Goal: Task Accomplishment & Management: Use online tool/utility

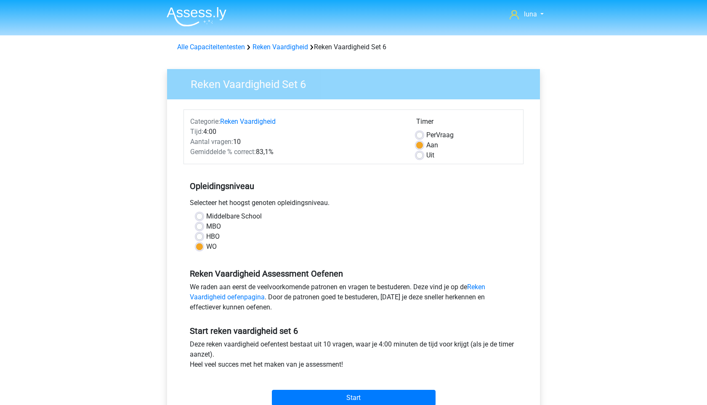
scroll to position [85, 0]
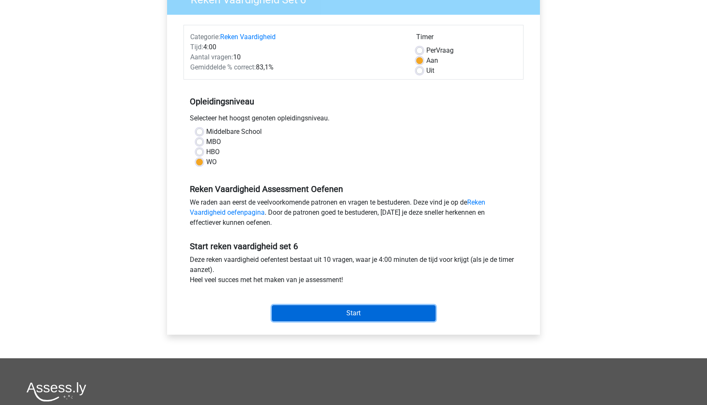
click at [363, 313] on input "Start" at bounding box center [354, 313] width 164 height 16
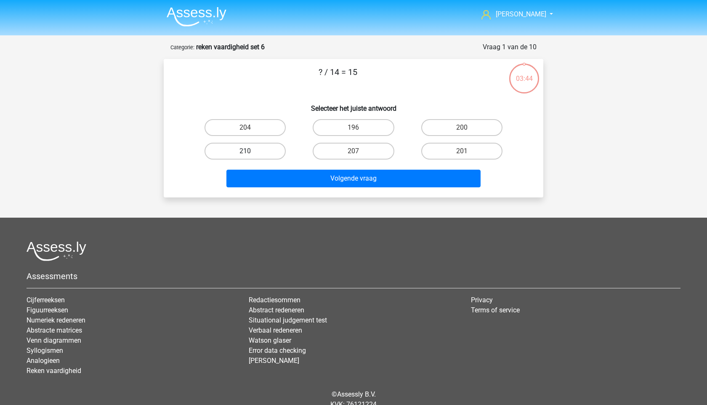
click at [267, 147] on label "210" at bounding box center [245, 151] width 81 height 17
click at [251, 151] on input "210" at bounding box center [248, 153] width 5 height 5
radio input "true"
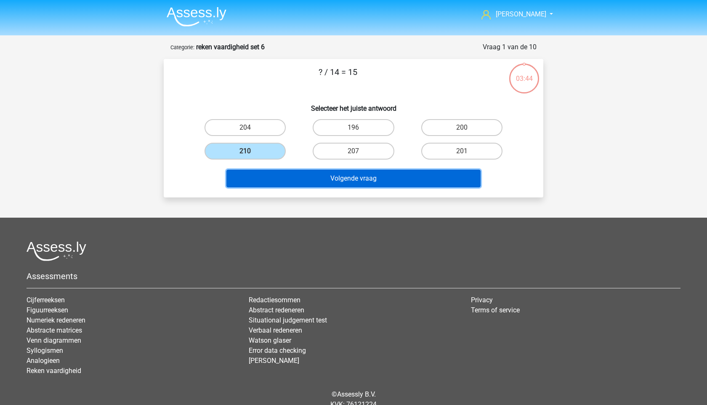
click at [279, 179] on button "Volgende vraag" at bounding box center [354, 179] width 255 height 18
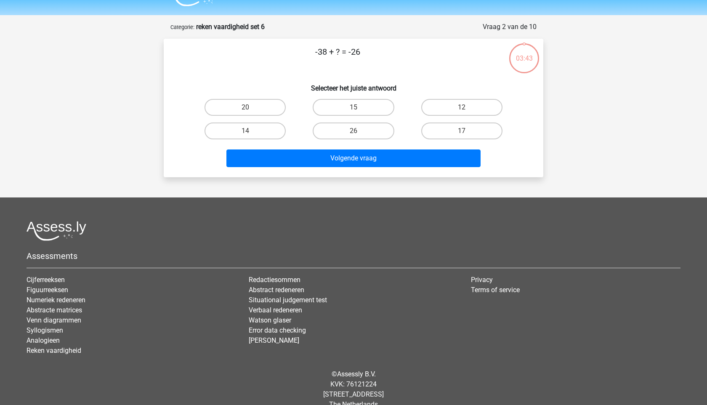
scroll to position [35, 0]
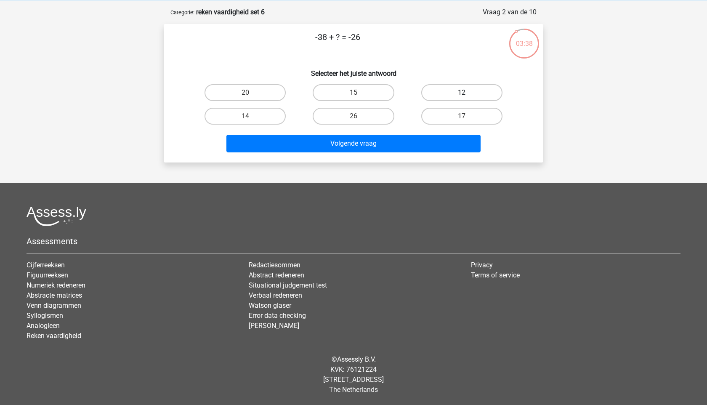
click at [463, 89] on label "12" at bounding box center [462, 92] width 81 height 17
click at [463, 93] on input "12" at bounding box center [464, 95] width 5 height 5
radio input "true"
click at [416, 152] on div "Volgende vraag" at bounding box center [353, 145] width 325 height 21
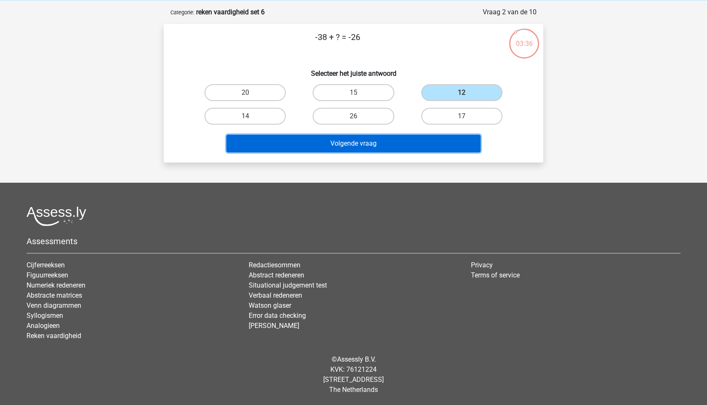
click at [419, 145] on button "Volgende vraag" at bounding box center [354, 144] width 255 height 18
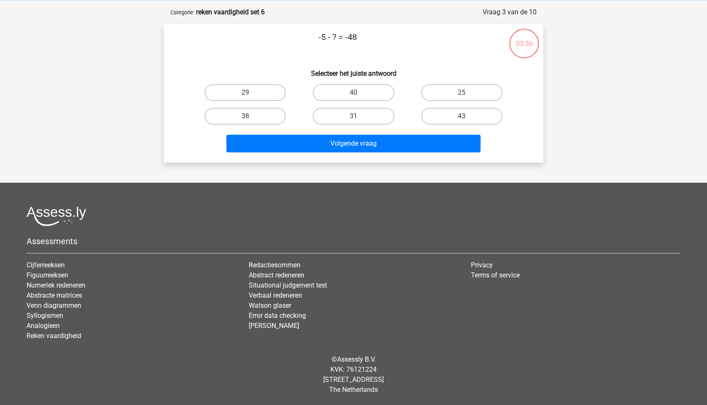
scroll to position [2, 0]
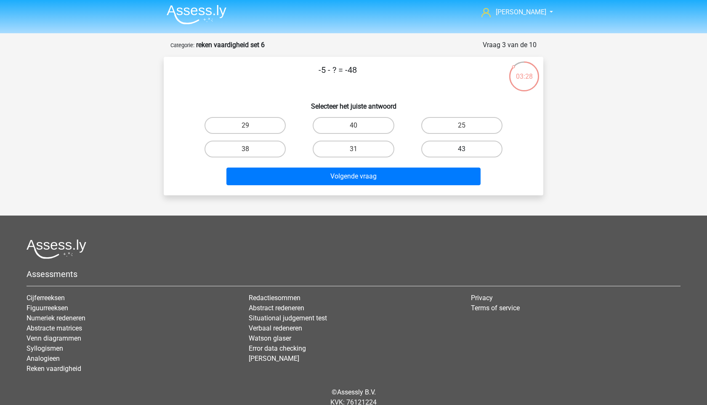
click at [469, 151] on label "43" at bounding box center [462, 149] width 81 height 17
click at [467, 151] on input "43" at bounding box center [464, 151] width 5 height 5
radio input "true"
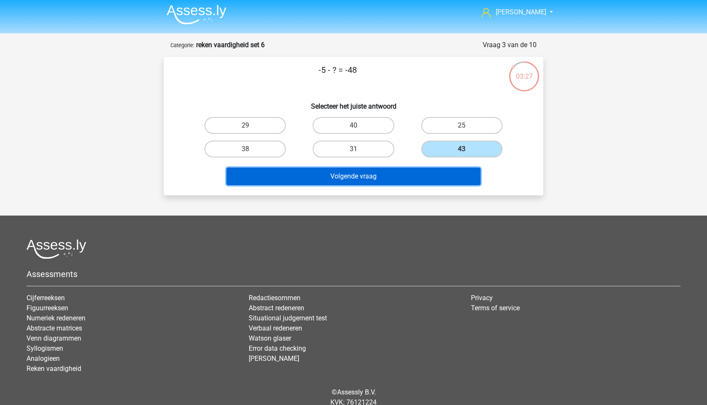
click at [416, 182] on button "Volgende vraag" at bounding box center [354, 177] width 255 height 18
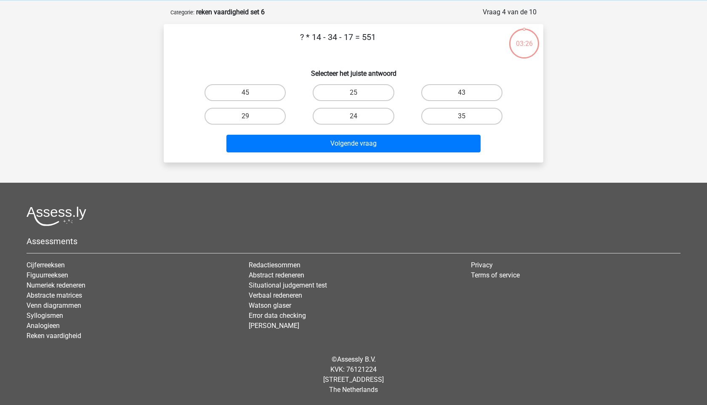
scroll to position [0, 0]
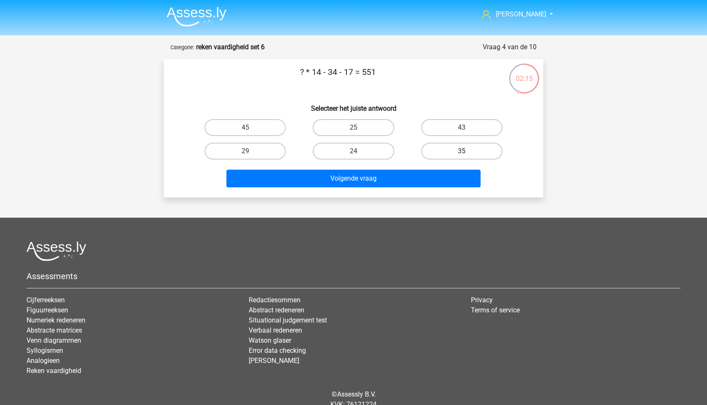
click at [451, 147] on label "35" at bounding box center [462, 151] width 81 height 17
click at [462, 151] on input "35" at bounding box center [464, 153] width 5 height 5
radio input "true"
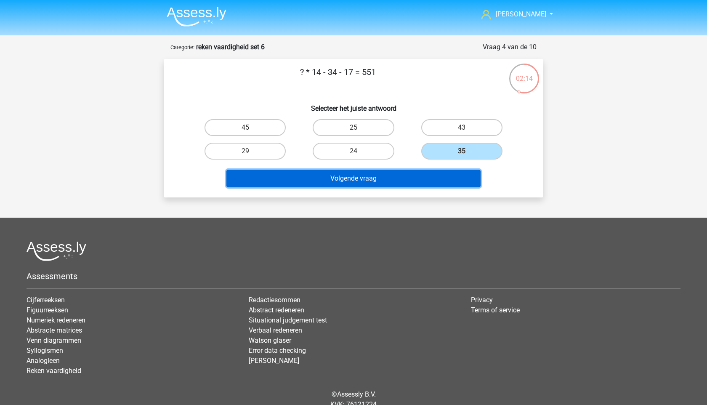
click at [400, 175] on button "Volgende vraag" at bounding box center [354, 179] width 255 height 18
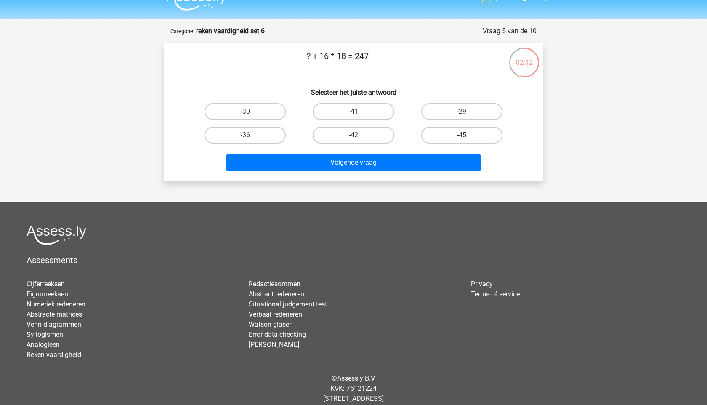
scroll to position [16, 0]
click at [385, 114] on label "-41" at bounding box center [353, 112] width 81 height 17
click at [359, 114] on input "-41" at bounding box center [356, 114] width 5 height 5
radio input "true"
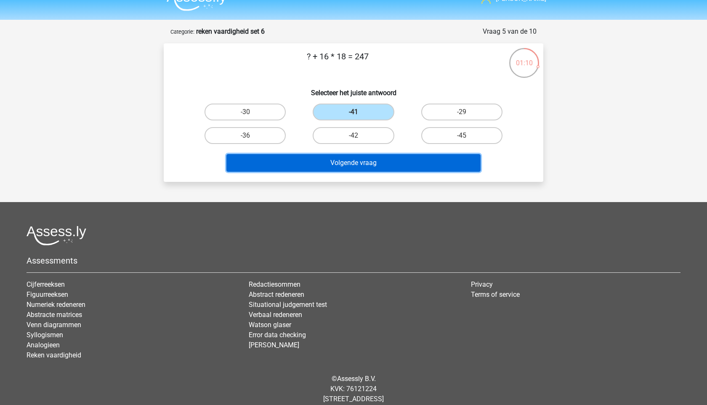
click at [355, 160] on button "Volgende vraag" at bounding box center [354, 163] width 255 height 18
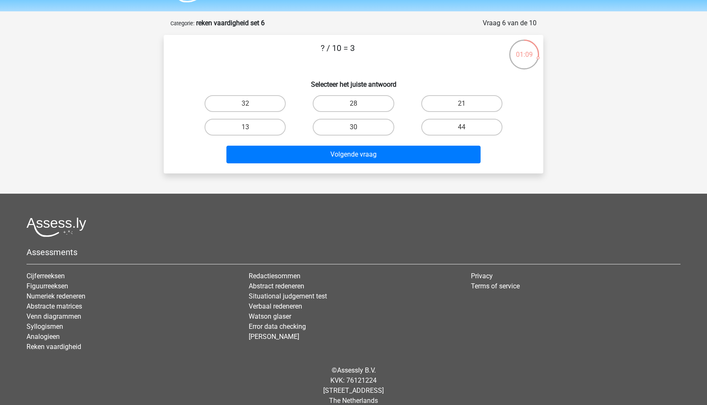
scroll to position [20, 0]
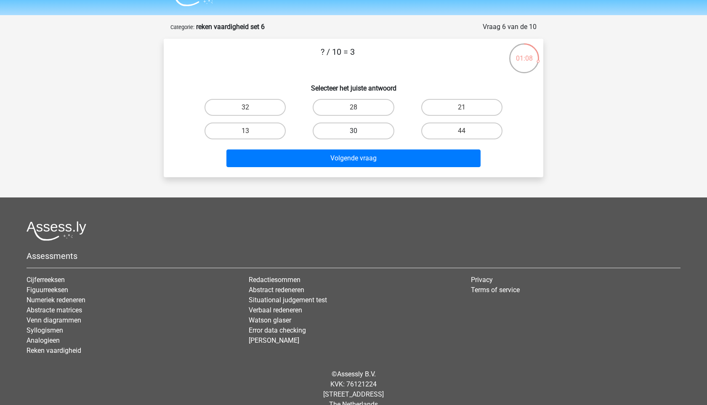
click at [335, 130] on label "30" at bounding box center [353, 131] width 81 height 17
click at [354, 131] on input "30" at bounding box center [356, 133] width 5 height 5
radio input "true"
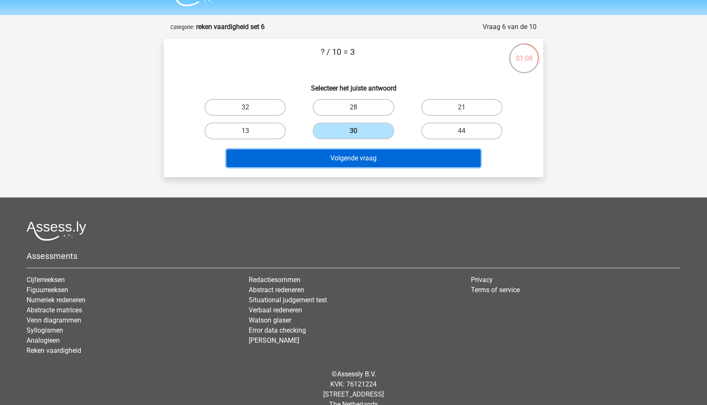
click at [335, 152] on button "Volgende vraag" at bounding box center [354, 158] width 255 height 18
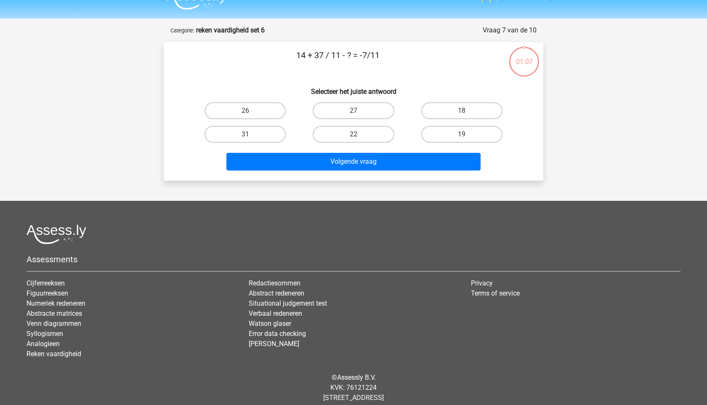
scroll to position [16, 0]
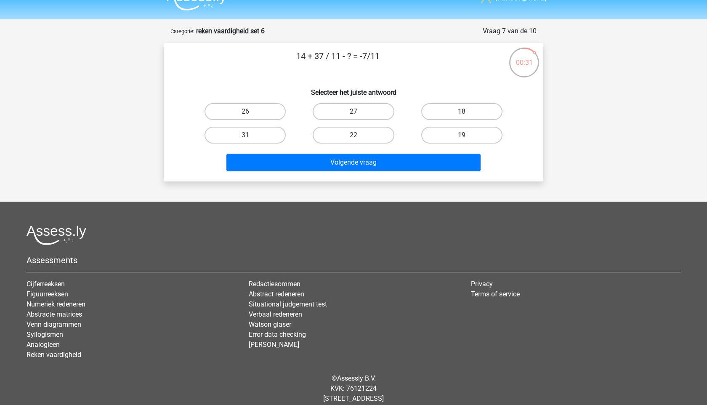
click at [431, 133] on label "19" at bounding box center [462, 135] width 81 height 17
click at [462, 135] on input "19" at bounding box center [464, 137] width 5 height 5
radio input "true"
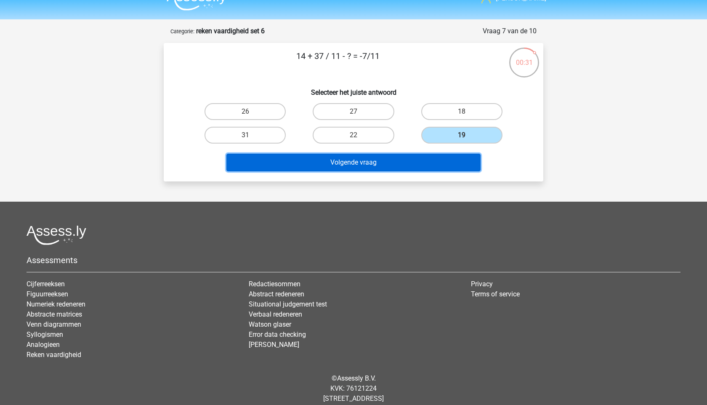
click at [420, 156] on button "Volgende vraag" at bounding box center [354, 163] width 255 height 18
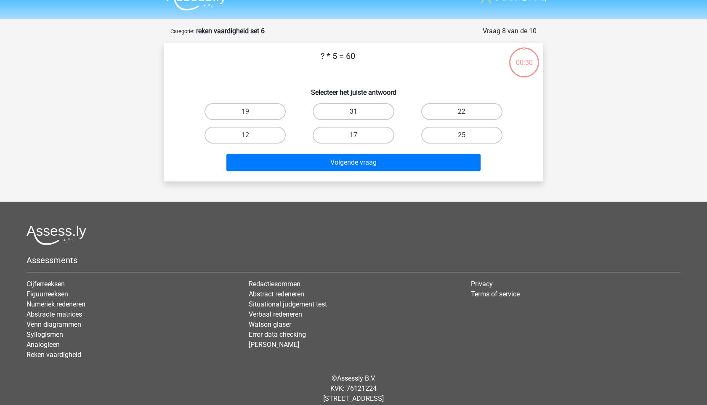
scroll to position [35, 0]
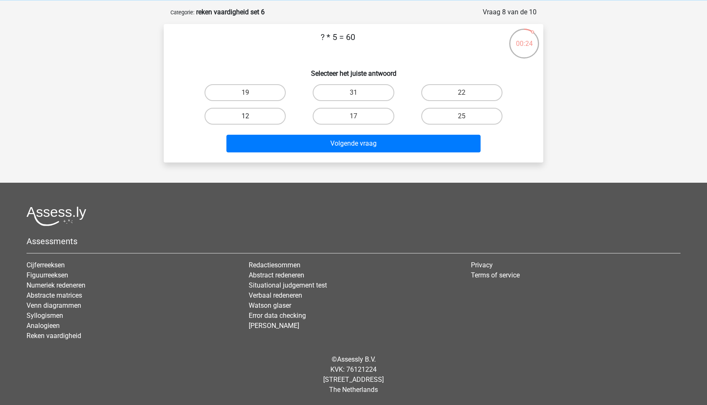
click at [272, 117] on label "12" at bounding box center [245, 116] width 81 height 17
click at [251, 117] on input "12" at bounding box center [248, 118] width 5 height 5
radio input "true"
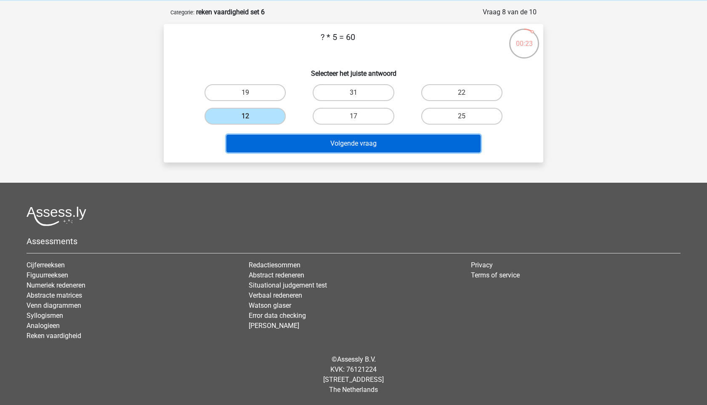
click at [280, 143] on button "Volgende vraag" at bounding box center [354, 144] width 255 height 18
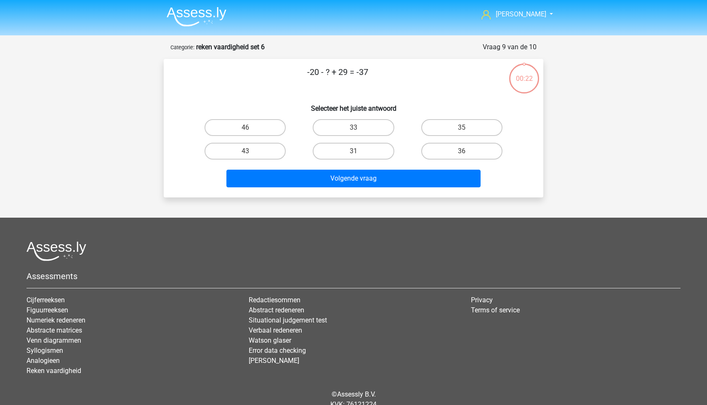
scroll to position [0, 0]
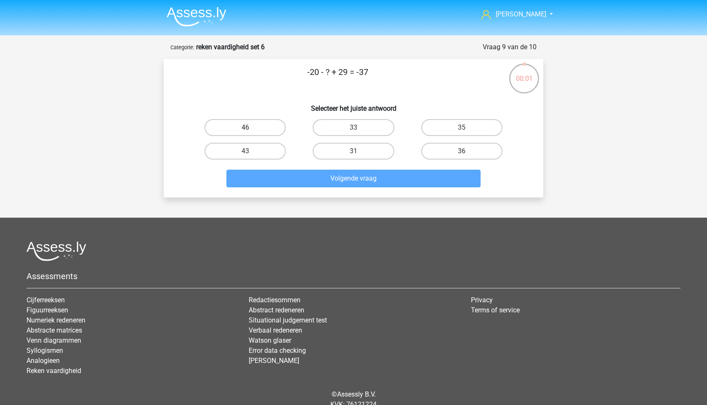
click at [273, 125] on label "46" at bounding box center [245, 127] width 81 height 17
click at [251, 128] on input "46" at bounding box center [248, 130] width 5 height 5
radio input "true"
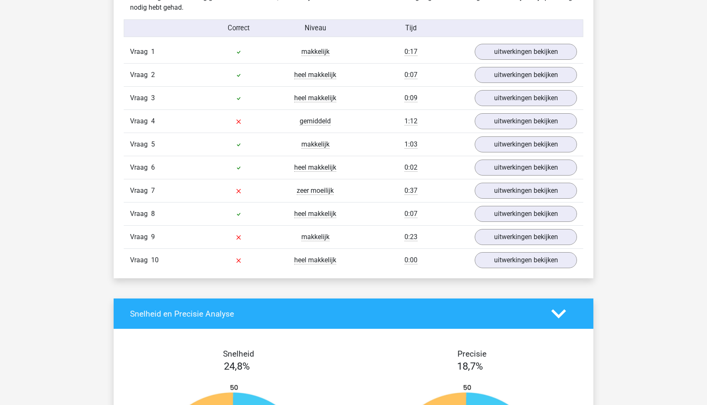
scroll to position [541, 0]
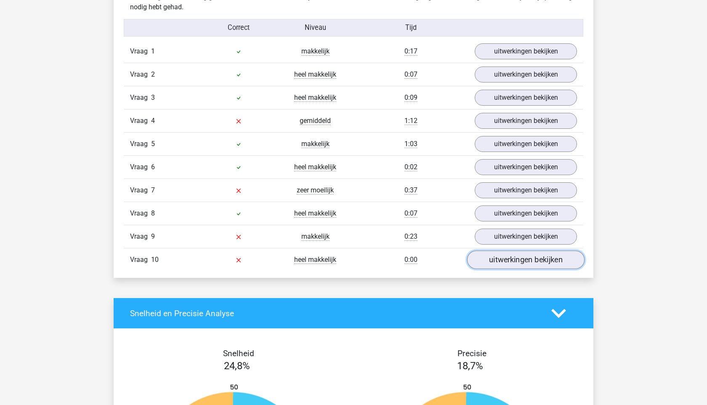
click at [532, 262] on link "uitwerkingen bekijken" at bounding box center [525, 260] width 117 height 19
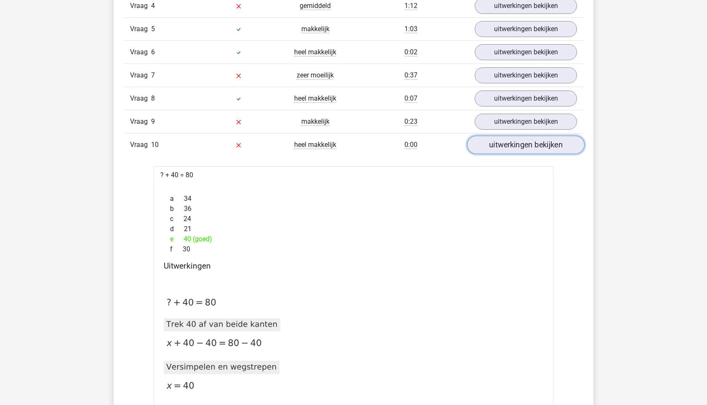
scroll to position [633, 0]
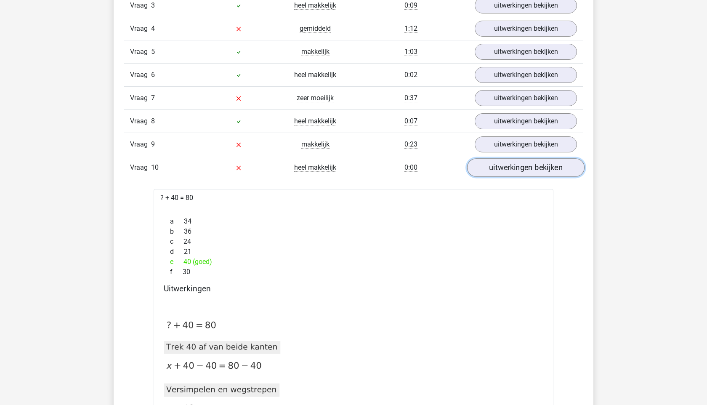
click at [534, 169] on link "uitwerkingen bekijken" at bounding box center [525, 167] width 117 height 19
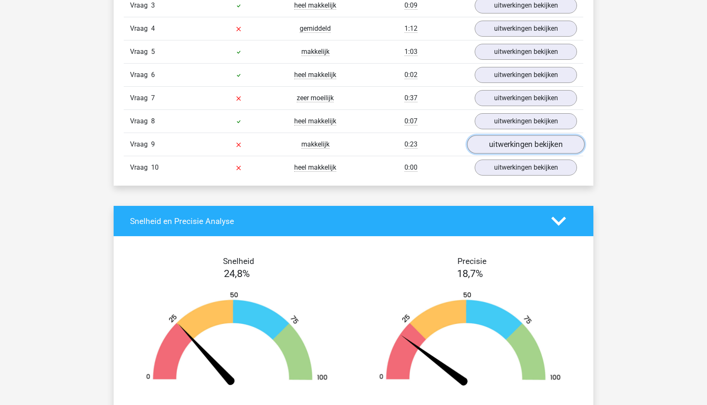
click at [534, 148] on link "uitwerkingen bekijken" at bounding box center [525, 144] width 117 height 19
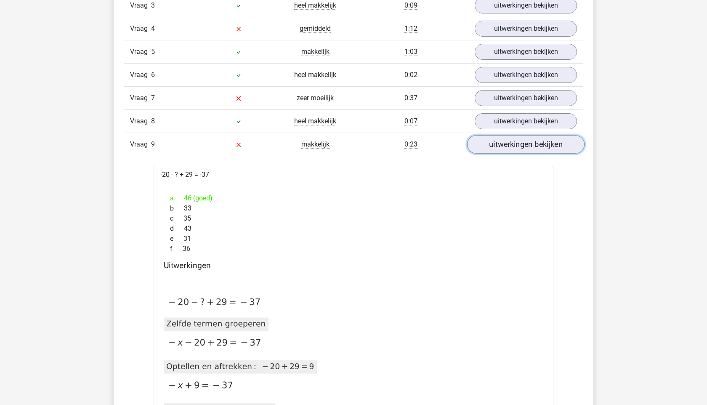
click at [560, 143] on link "uitwerkingen bekijken" at bounding box center [525, 144] width 117 height 19
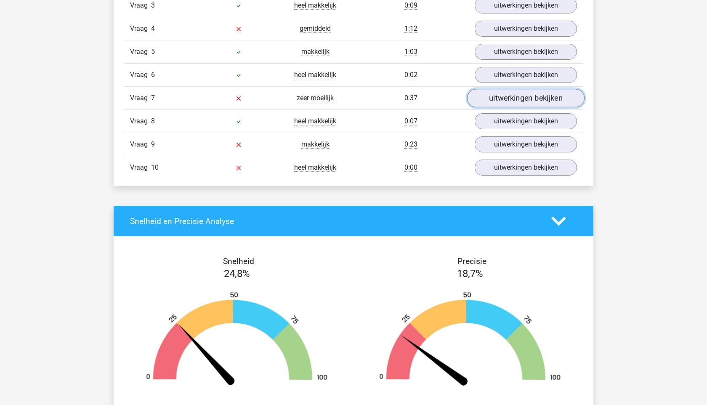
click at [550, 100] on link "uitwerkingen bekijken" at bounding box center [525, 98] width 117 height 19
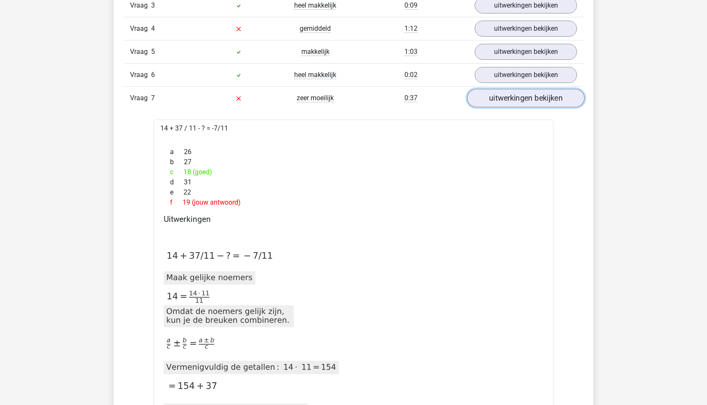
click at [550, 100] on link "uitwerkingen bekijken" at bounding box center [525, 98] width 117 height 19
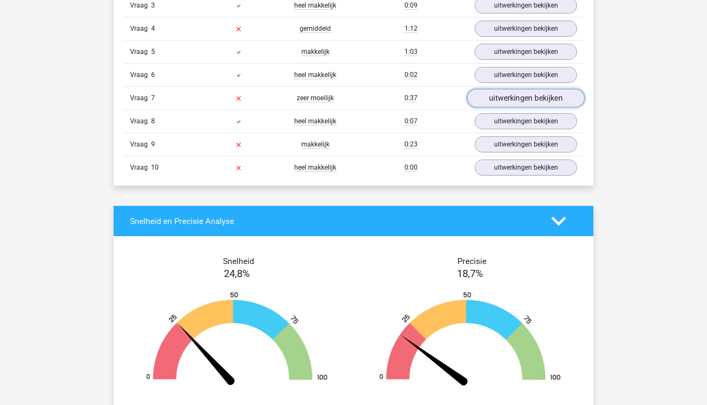
click at [550, 100] on link "uitwerkingen bekijken" at bounding box center [525, 98] width 117 height 19
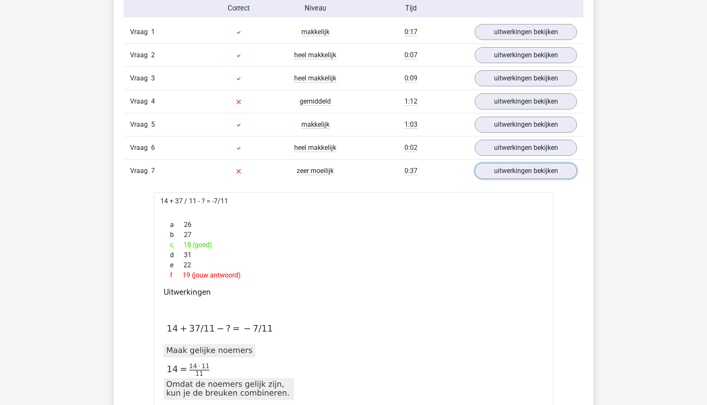
scroll to position [550, 0]
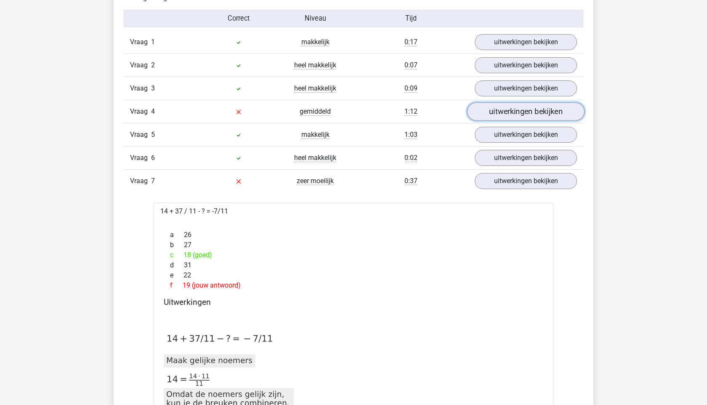
click at [517, 107] on link "uitwerkingen bekijken" at bounding box center [525, 111] width 117 height 19
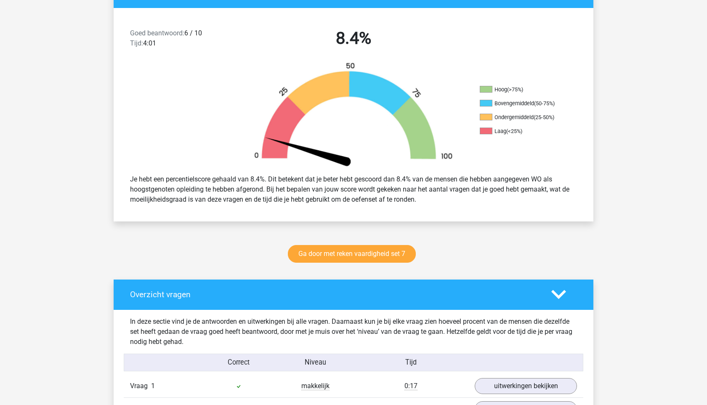
scroll to position [219, 0]
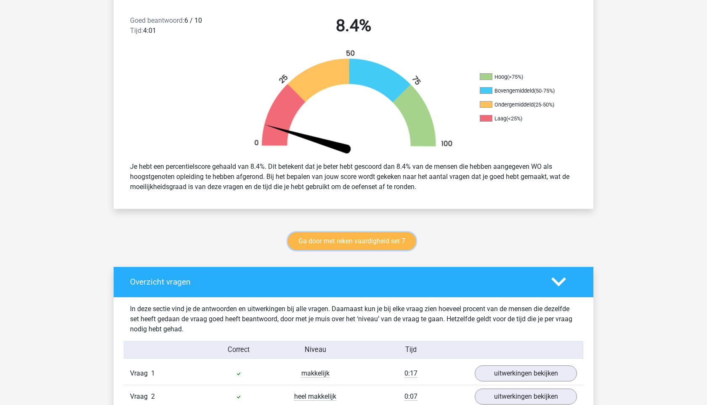
click at [379, 240] on link "Ga door met reken vaardigheid set 7" at bounding box center [352, 241] width 128 height 18
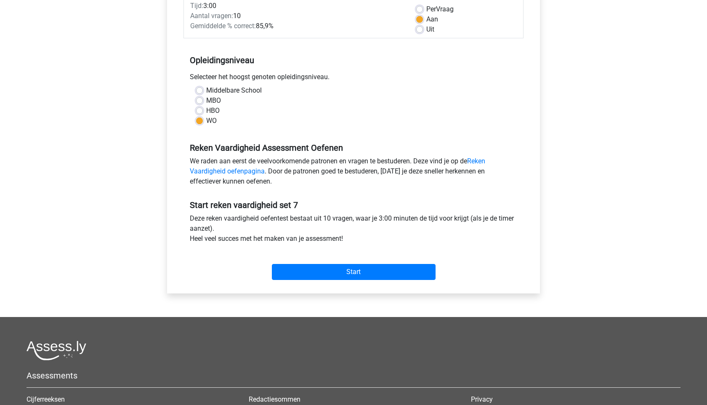
scroll to position [129, 0]
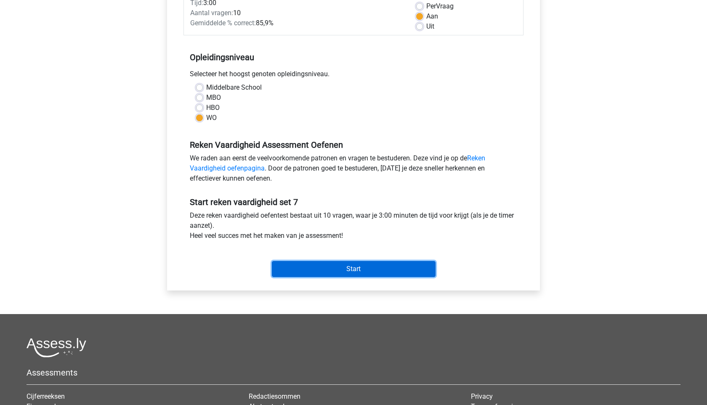
click at [359, 265] on input "Start" at bounding box center [354, 269] width 164 height 16
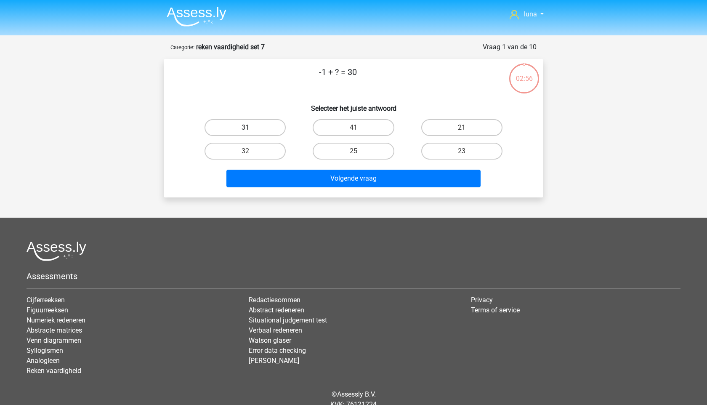
click at [252, 128] on label "31" at bounding box center [245, 127] width 81 height 17
click at [251, 128] on input "31" at bounding box center [248, 130] width 5 height 5
radio input "true"
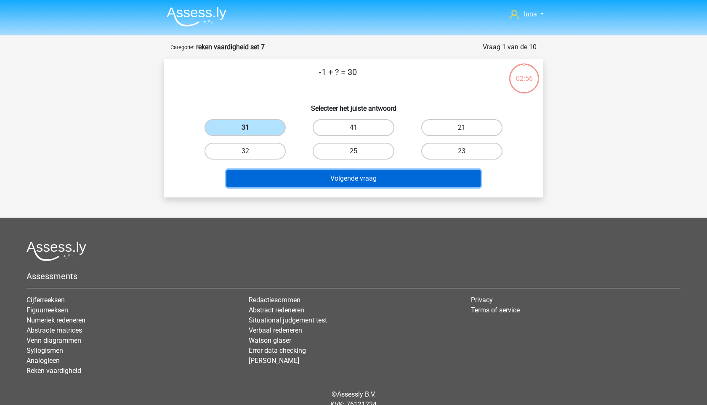
click at [272, 179] on button "Volgende vraag" at bounding box center [354, 179] width 255 height 18
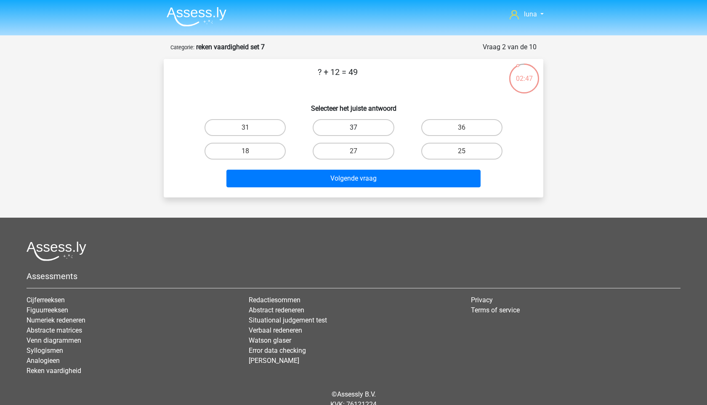
click at [350, 128] on label "37" at bounding box center [353, 127] width 81 height 17
click at [354, 128] on input "37" at bounding box center [356, 130] width 5 height 5
radio input "true"
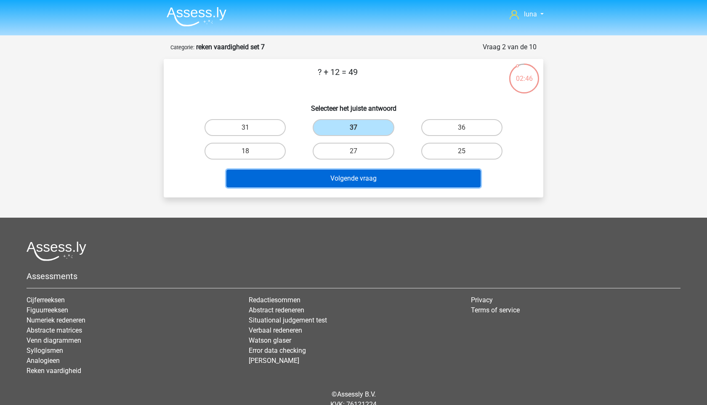
click at [337, 175] on button "Volgende vraag" at bounding box center [354, 179] width 255 height 18
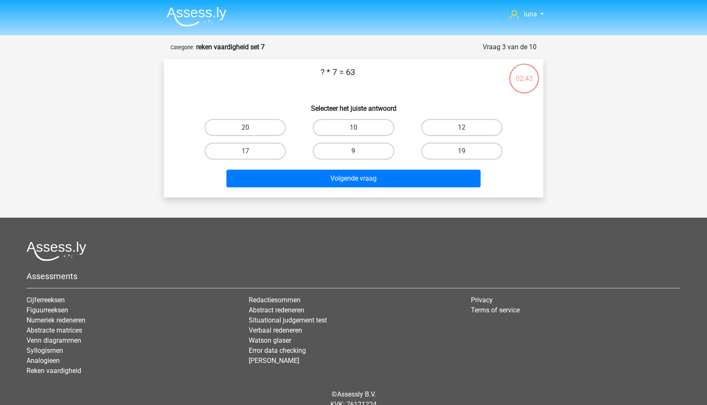
click at [368, 151] on label "9" at bounding box center [353, 151] width 81 height 17
click at [359, 151] on input "9" at bounding box center [356, 153] width 5 height 5
radio input "true"
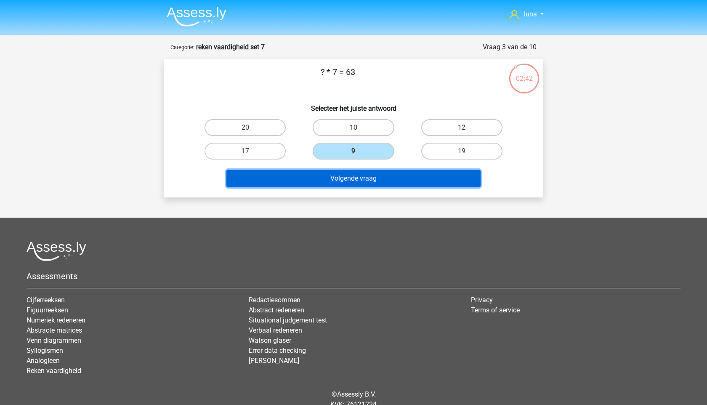
click at [354, 181] on button "Volgende vraag" at bounding box center [354, 179] width 255 height 18
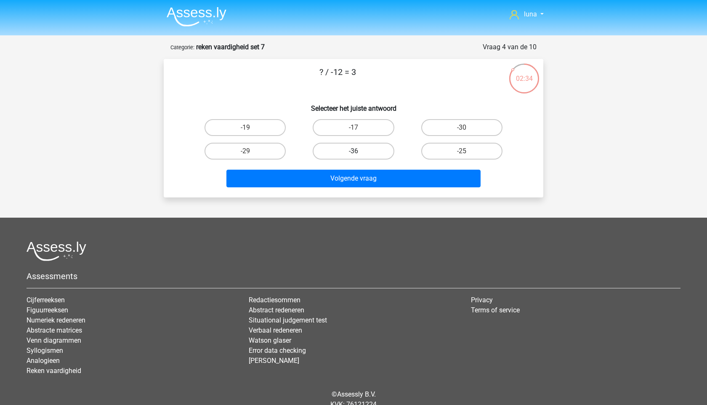
click at [352, 150] on label "-36" at bounding box center [353, 151] width 81 height 17
click at [354, 151] on input "-36" at bounding box center [356, 153] width 5 height 5
radio input "true"
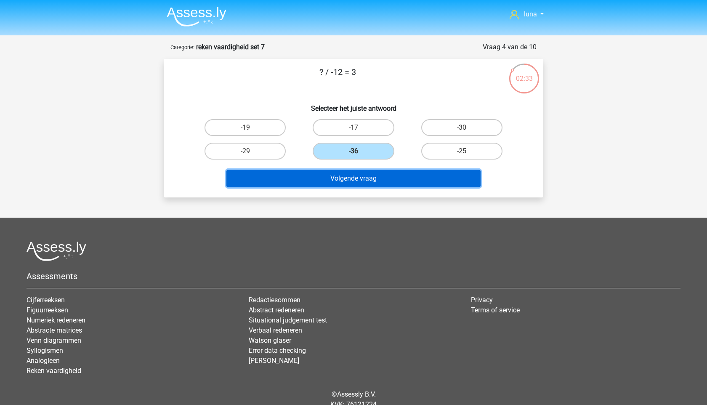
click at [342, 179] on button "Volgende vraag" at bounding box center [354, 179] width 255 height 18
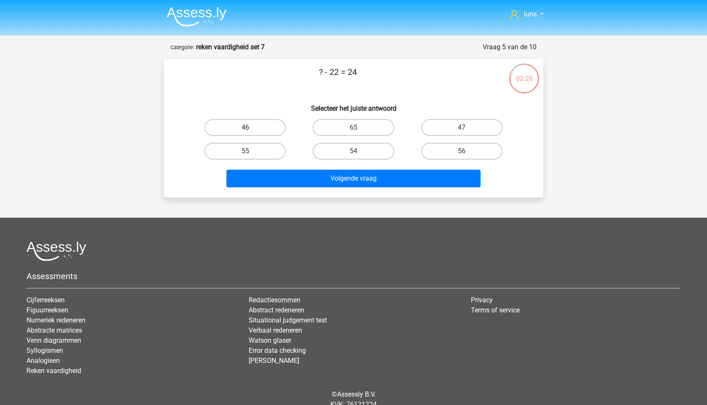
click at [276, 128] on label "46" at bounding box center [245, 127] width 81 height 17
click at [251, 128] on input "46" at bounding box center [248, 130] width 5 height 5
radio input "true"
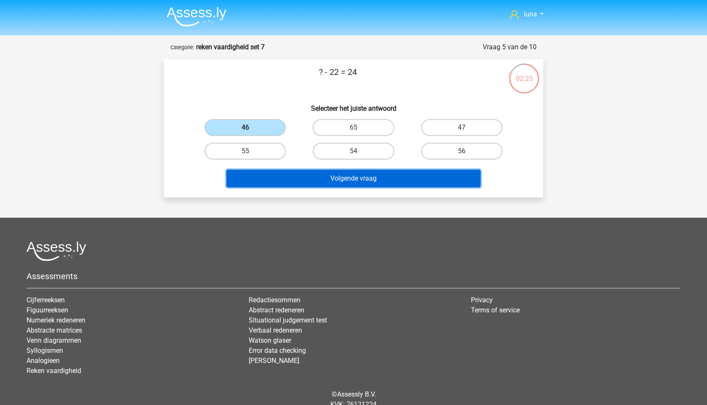
click at [280, 172] on button "Volgende vraag" at bounding box center [354, 179] width 255 height 18
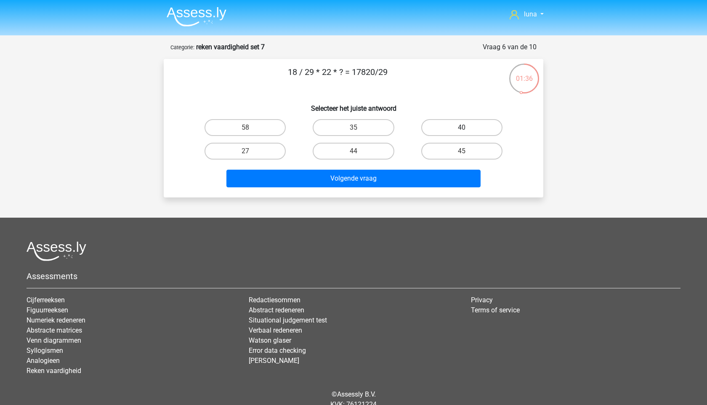
click at [457, 129] on label "40" at bounding box center [462, 127] width 81 height 17
click at [462, 129] on input "40" at bounding box center [464, 130] width 5 height 5
radio input "true"
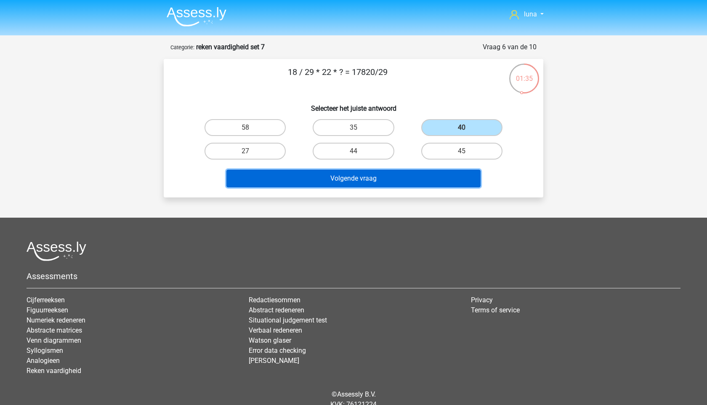
click at [423, 177] on button "Volgende vraag" at bounding box center [354, 179] width 255 height 18
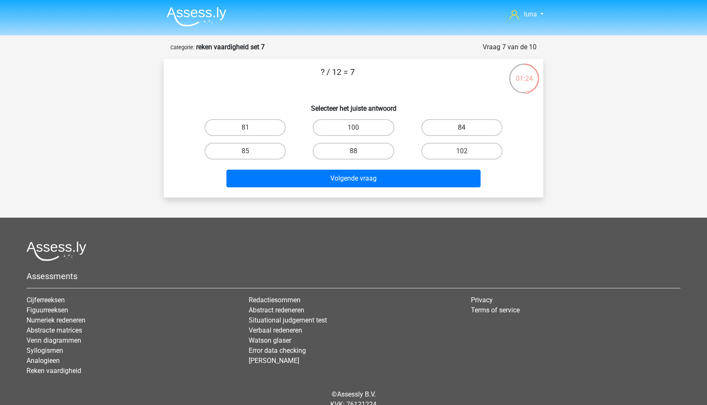
click at [450, 129] on label "84" at bounding box center [462, 127] width 81 height 17
click at [462, 129] on input "84" at bounding box center [464, 130] width 5 height 5
radio input "true"
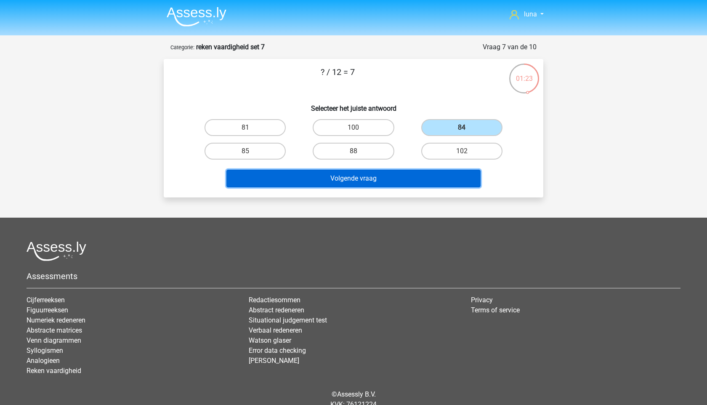
click at [388, 176] on button "Volgende vraag" at bounding box center [354, 179] width 255 height 18
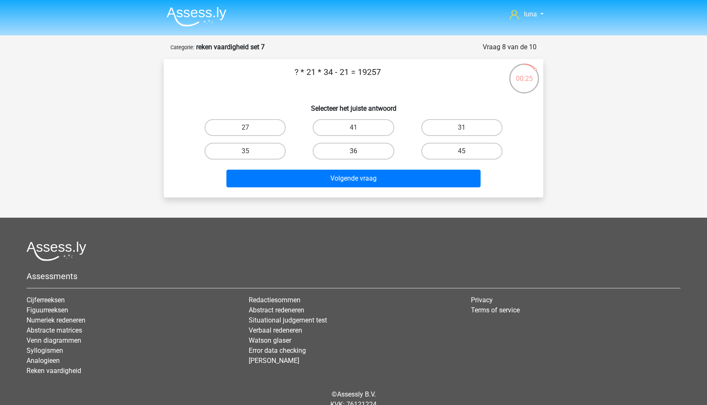
click at [374, 152] on label "36" at bounding box center [353, 151] width 81 height 17
click at [359, 152] on input "36" at bounding box center [356, 153] width 5 height 5
radio input "true"
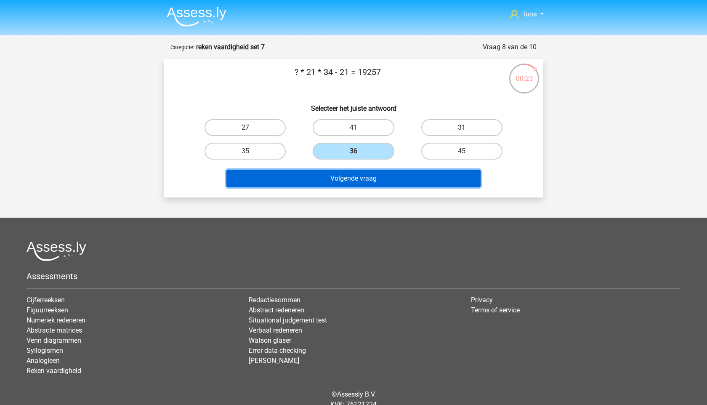
click at [368, 174] on button "Volgende vraag" at bounding box center [354, 179] width 255 height 18
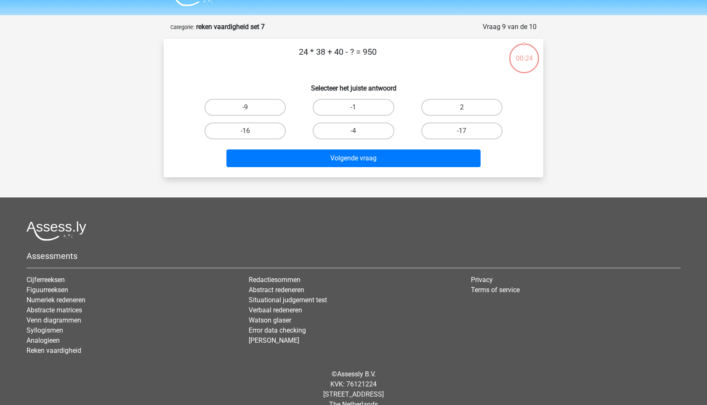
scroll to position [35, 0]
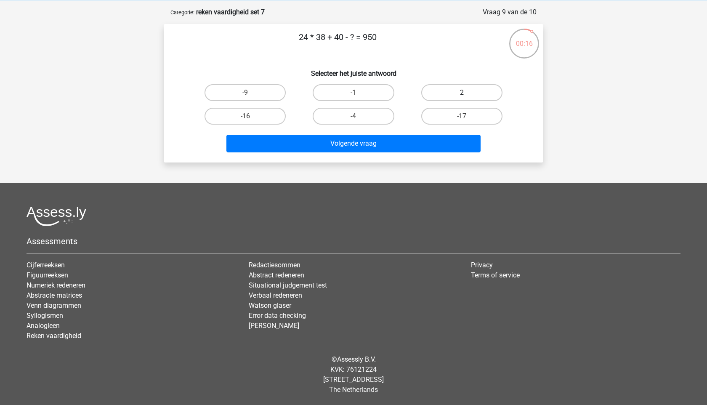
click at [455, 85] on label "2" at bounding box center [462, 92] width 81 height 17
click at [462, 93] on input "2" at bounding box center [464, 95] width 5 height 5
radio input "true"
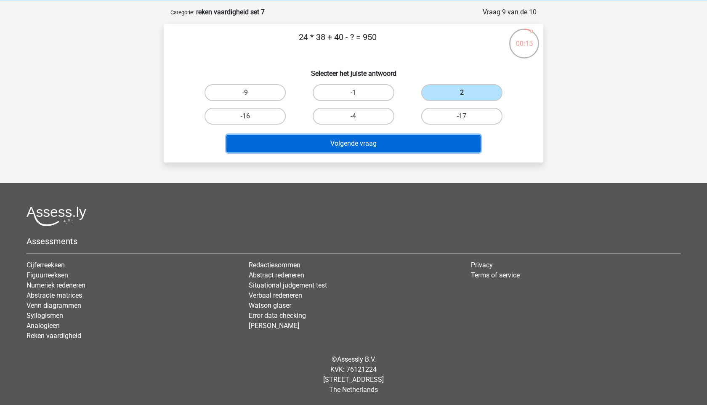
click at [394, 138] on button "Volgende vraag" at bounding box center [354, 144] width 255 height 18
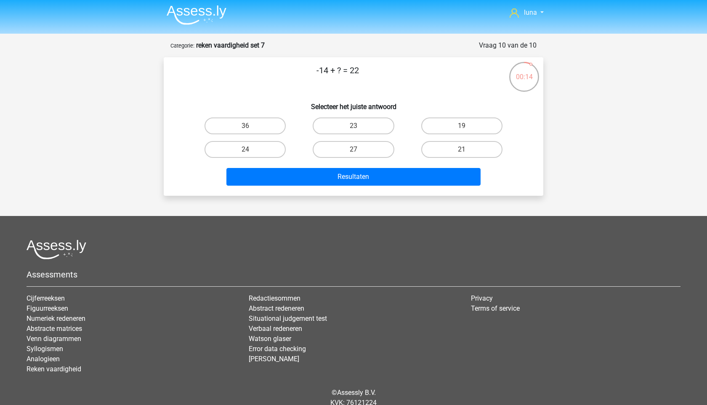
scroll to position [0, 0]
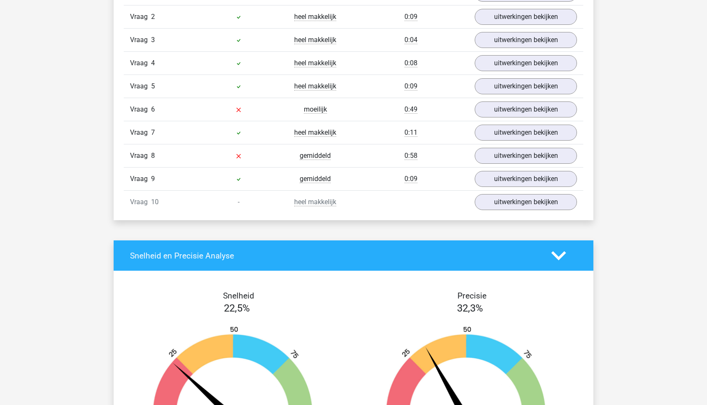
scroll to position [649, 0]
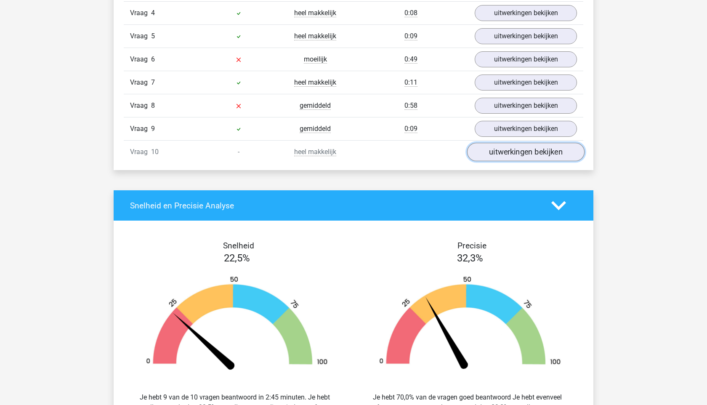
click at [516, 155] on link "uitwerkingen bekijken" at bounding box center [525, 152] width 117 height 19
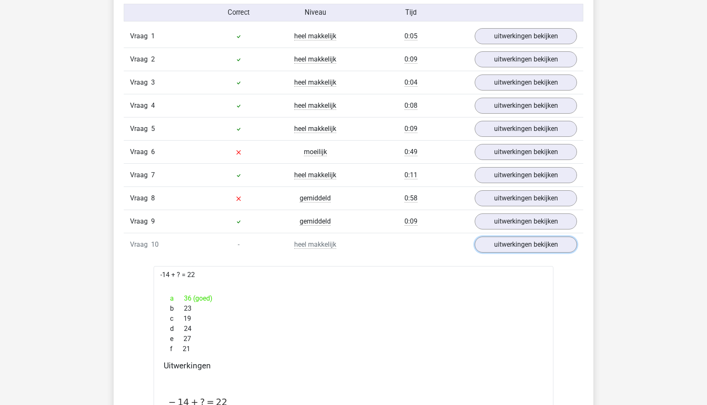
scroll to position [529, 0]
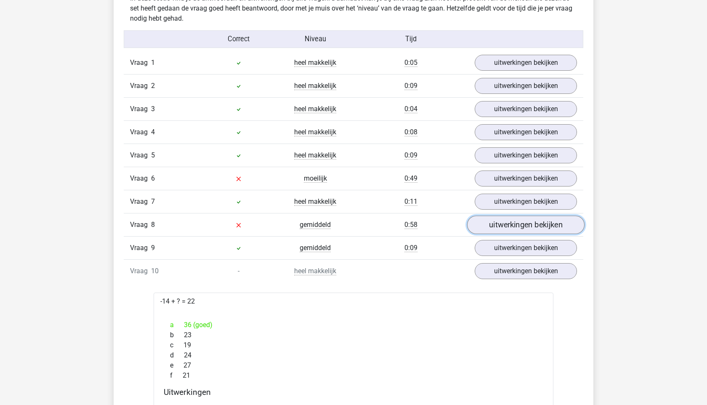
click at [497, 227] on link "uitwerkingen bekijken" at bounding box center [525, 225] width 117 height 19
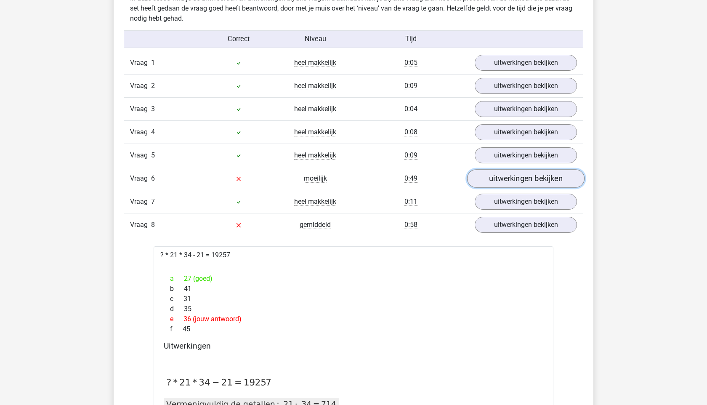
click at [501, 176] on link "uitwerkingen bekijken" at bounding box center [525, 178] width 117 height 19
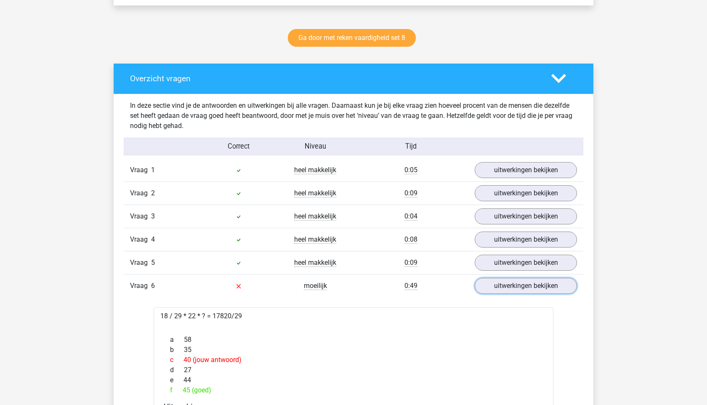
scroll to position [422, 0]
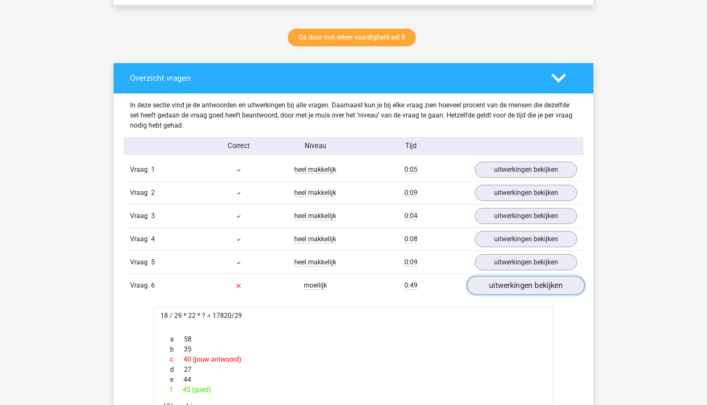
click at [507, 290] on link "uitwerkingen bekijken" at bounding box center [525, 285] width 117 height 19
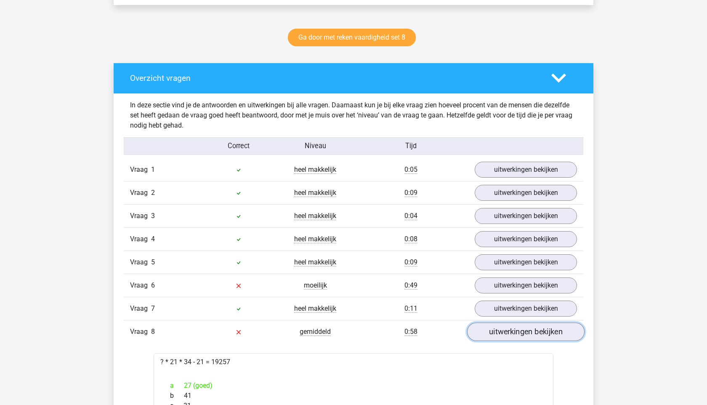
click at [507, 336] on link "uitwerkingen bekijken" at bounding box center [525, 332] width 117 height 19
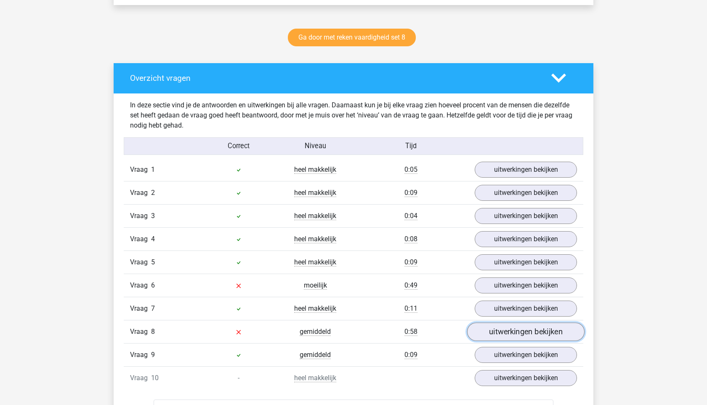
click at [507, 336] on link "uitwerkingen bekijken" at bounding box center [525, 332] width 117 height 19
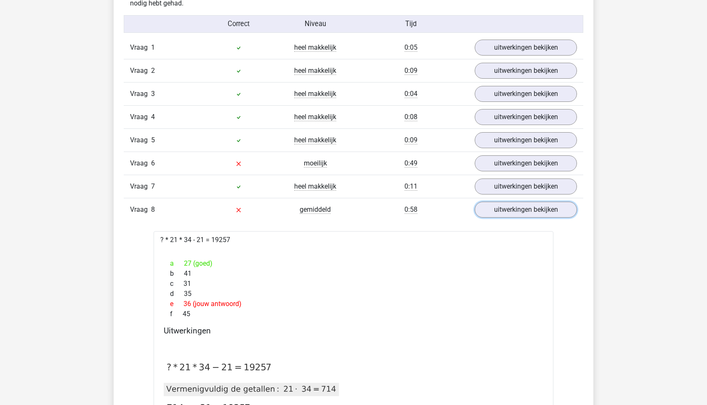
scroll to position [528, 0]
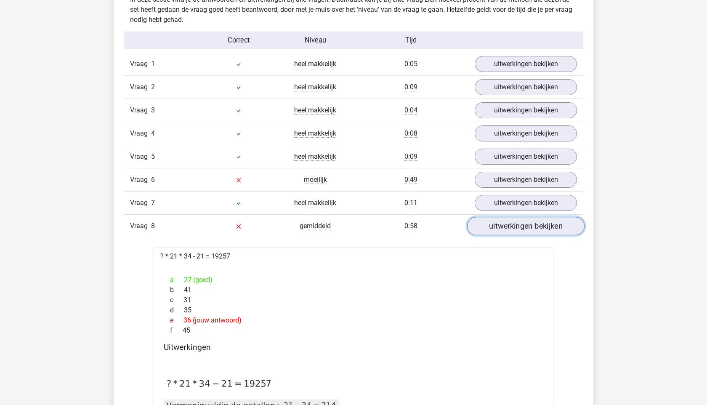
click at [484, 223] on link "uitwerkingen bekijken" at bounding box center [525, 226] width 117 height 19
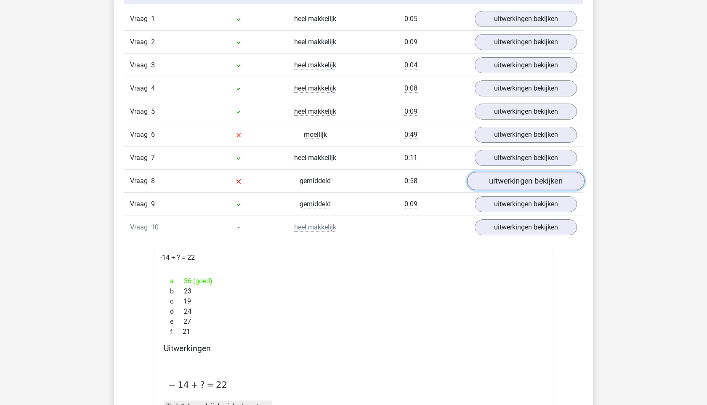
scroll to position [571, 0]
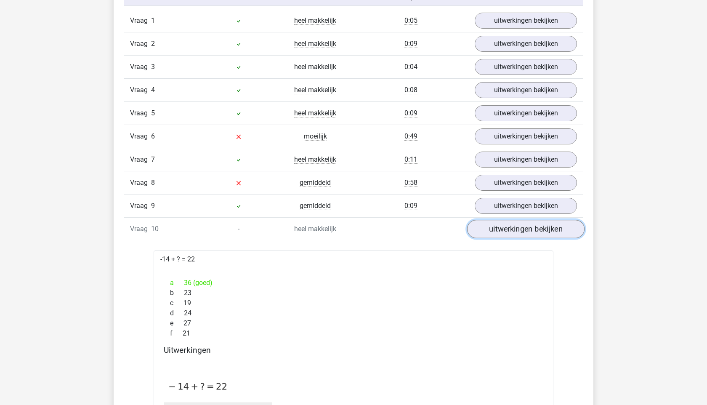
click at [528, 230] on link "uitwerkingen bekijken" at bounding box center [525, 229] width 117 height 19
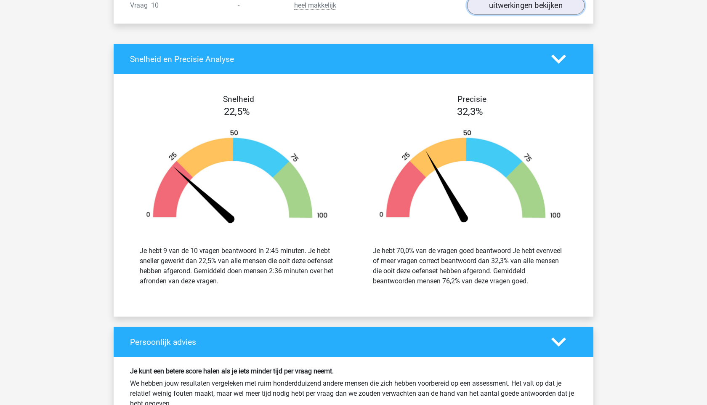
scroll to position [816, 0]
